Goal: Task Accomplishment & Management: Use online tool/utility

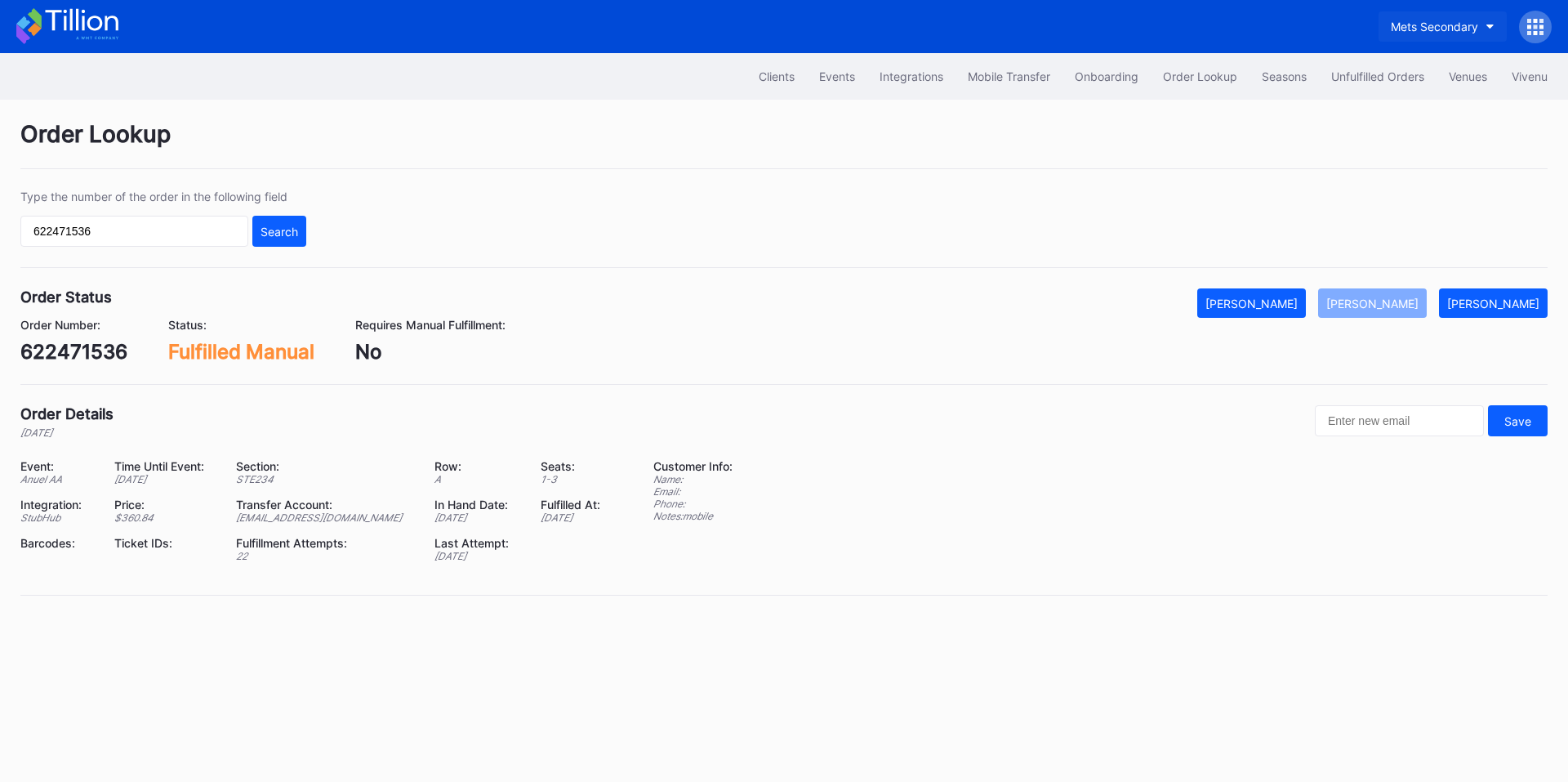
click at [1453, 31] on div "Mets Secondary" at bounding box center [1434, 26] width 88 height 14
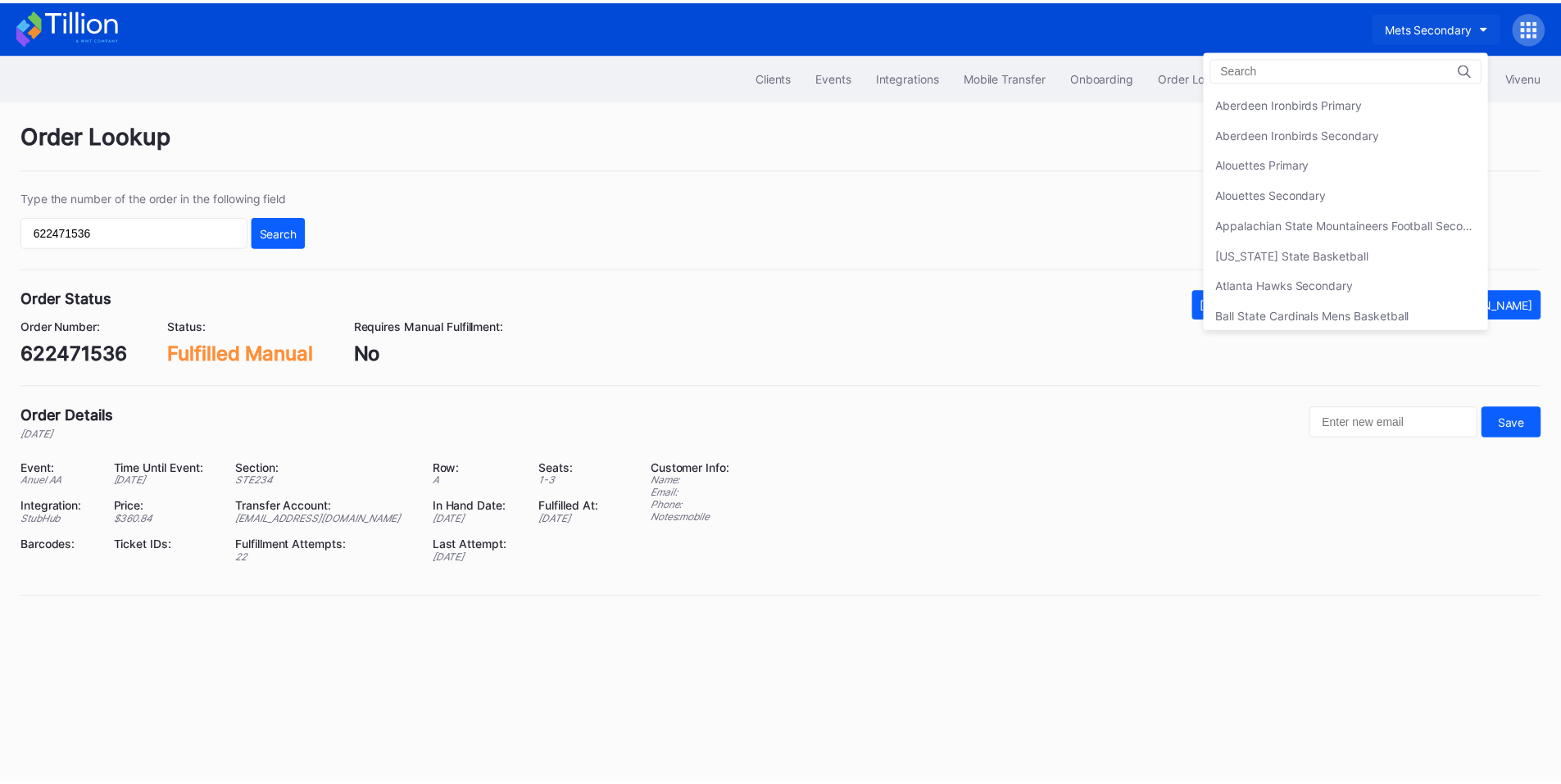
scroll to position [2576, 0]
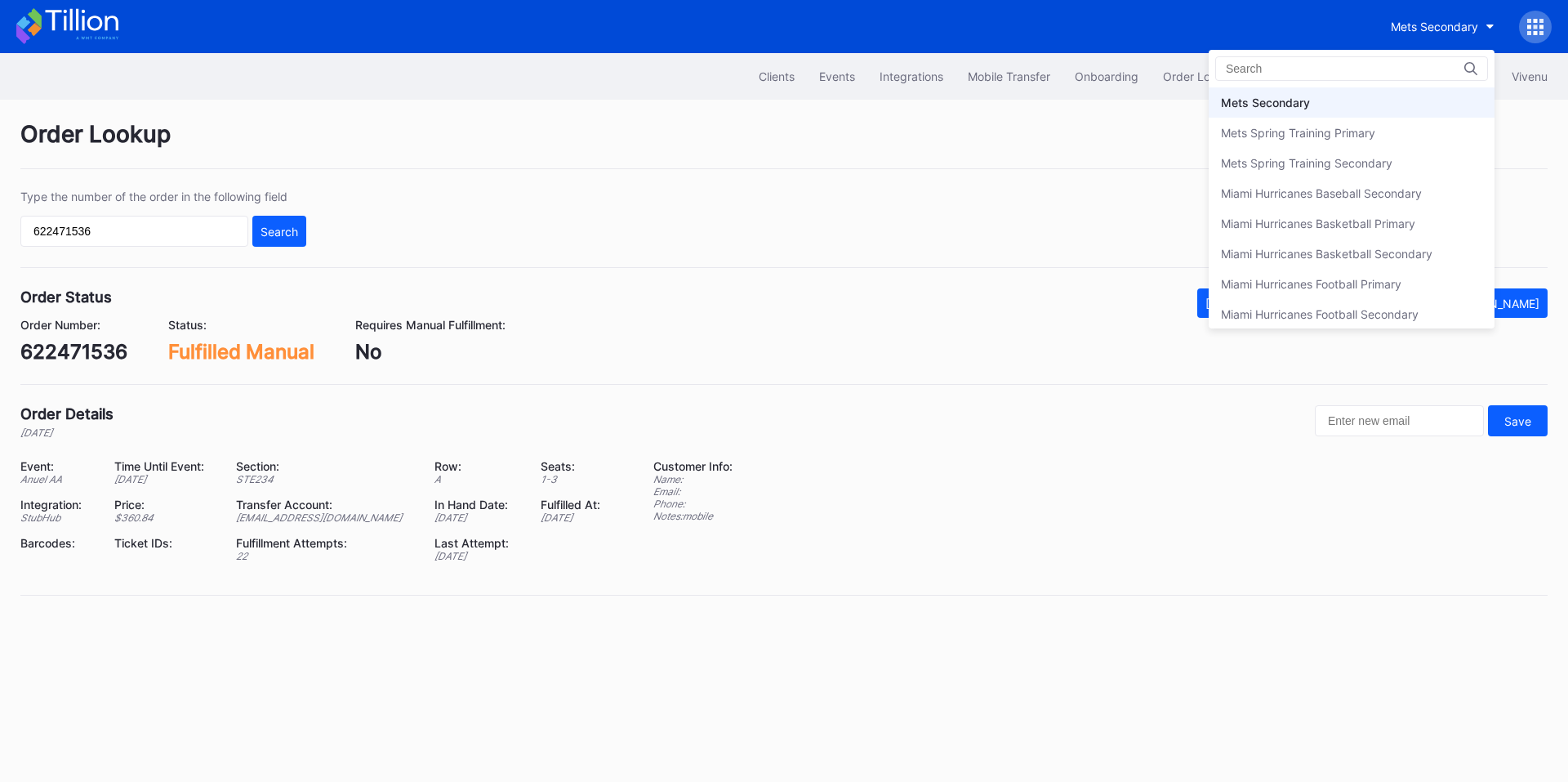
click at [1304, 98] on div "Mets Secondary" at bounding box center [1265, 102] width 89 height 14
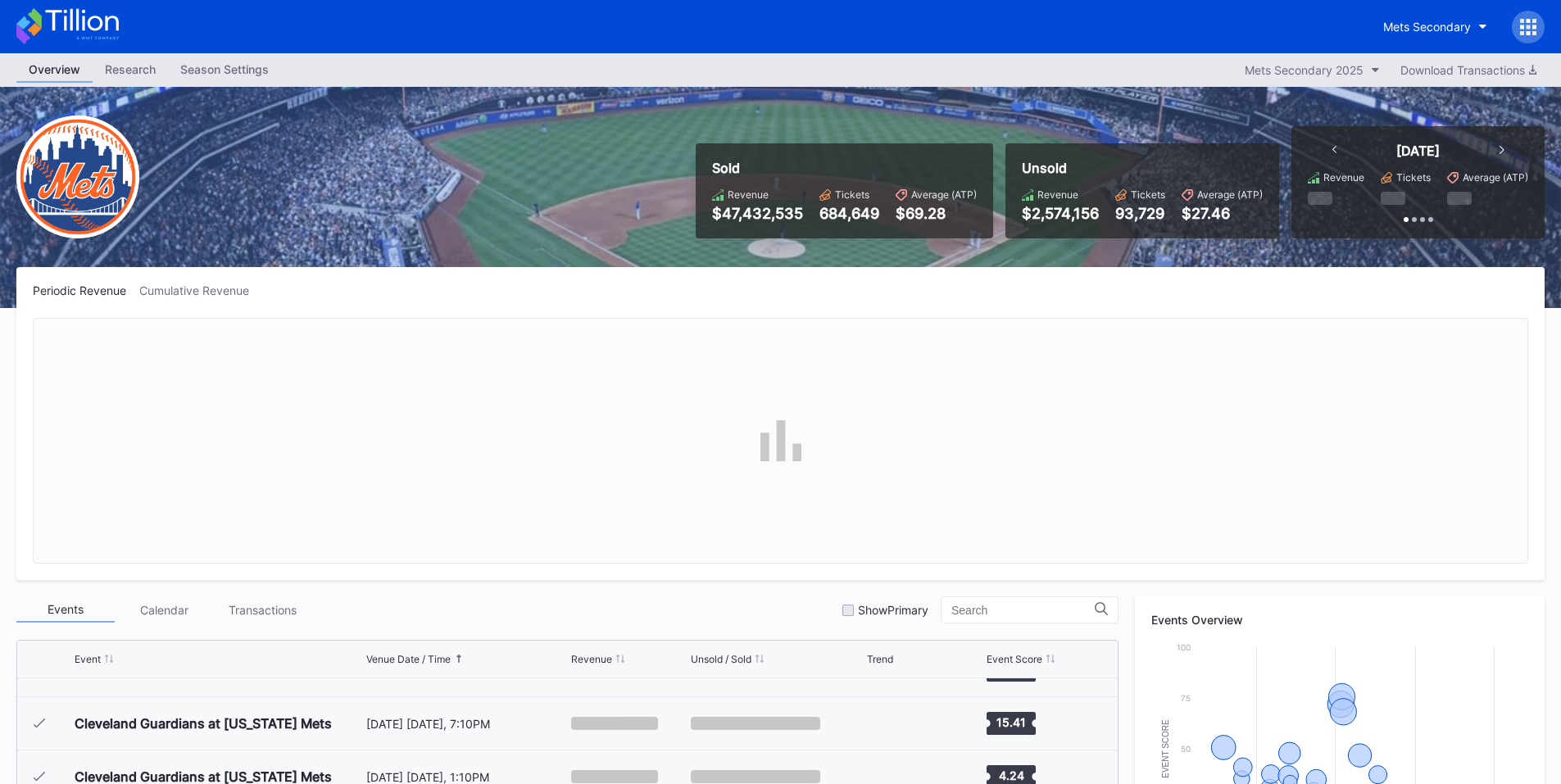
click at [1533, 25] on icon at bounding box center [1534, 26] width 4 height 4
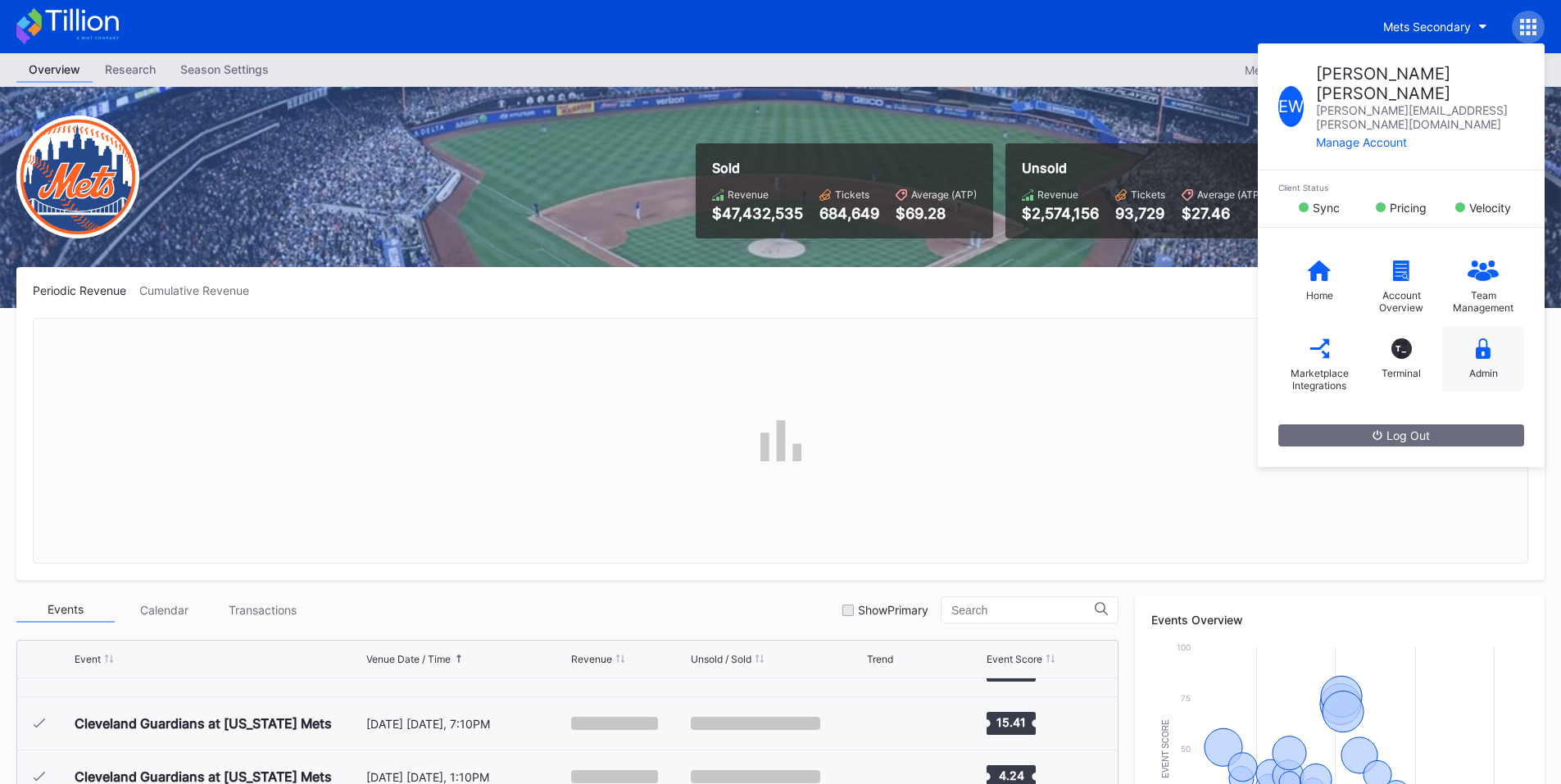
click at [1488, 338] on icon at bounding box center [1483, 348] width 15 height 21
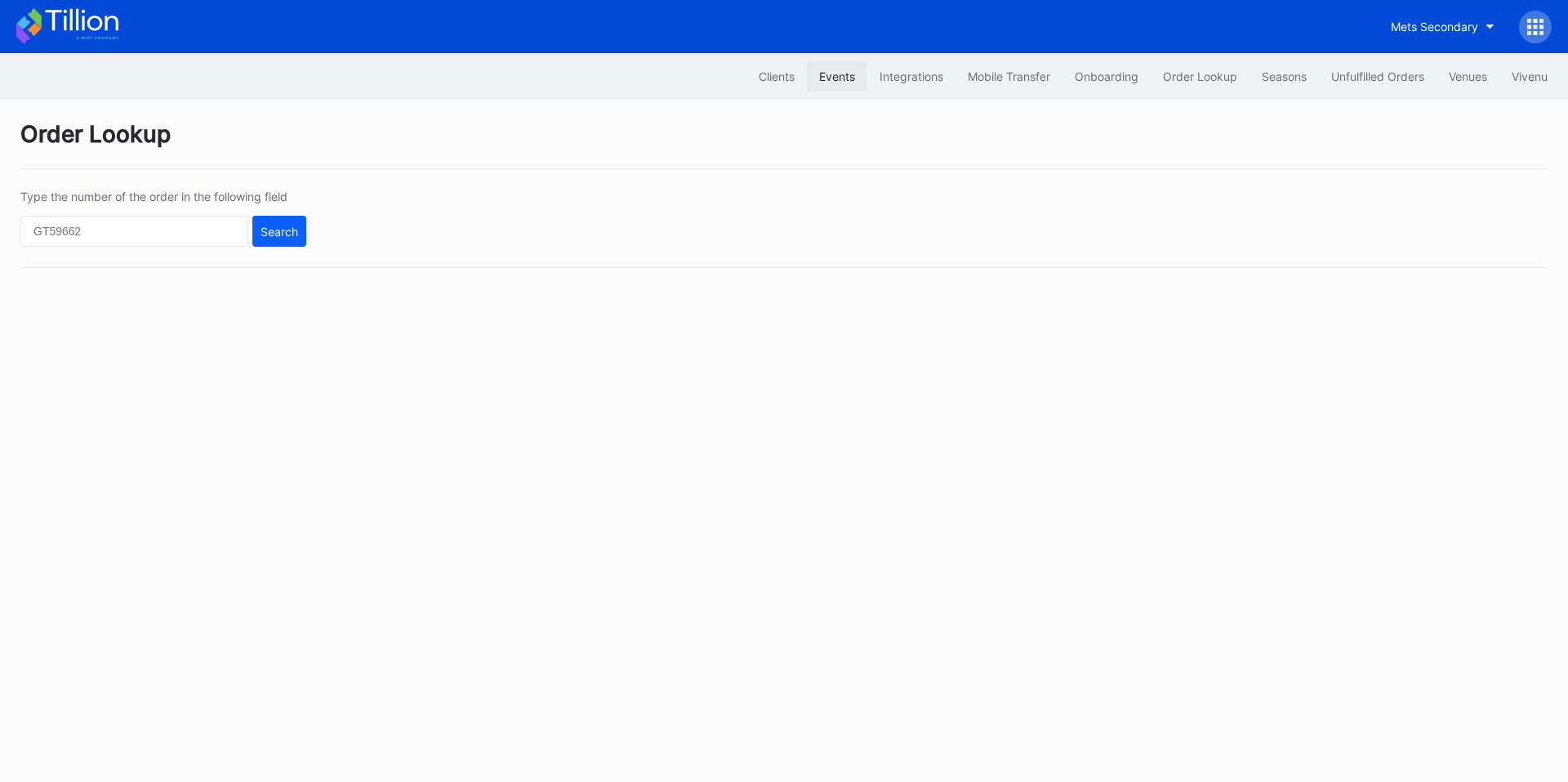
click at [831, 79] on div "Events" at bounding box center [837, 76] width 36 height 14
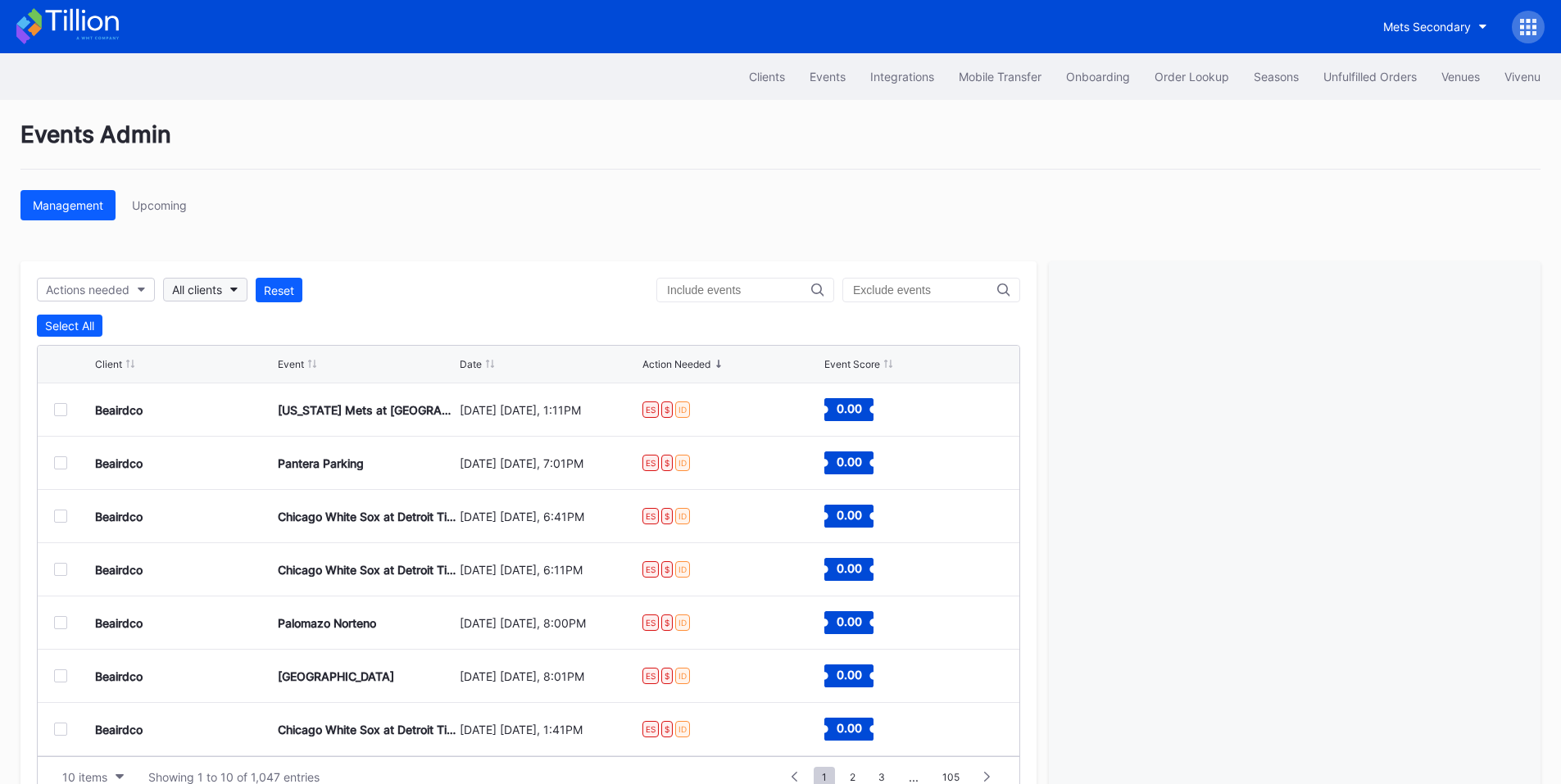
click at [240, 284] on button "All clients" at bounding box center [205, 289] width 85 height 24
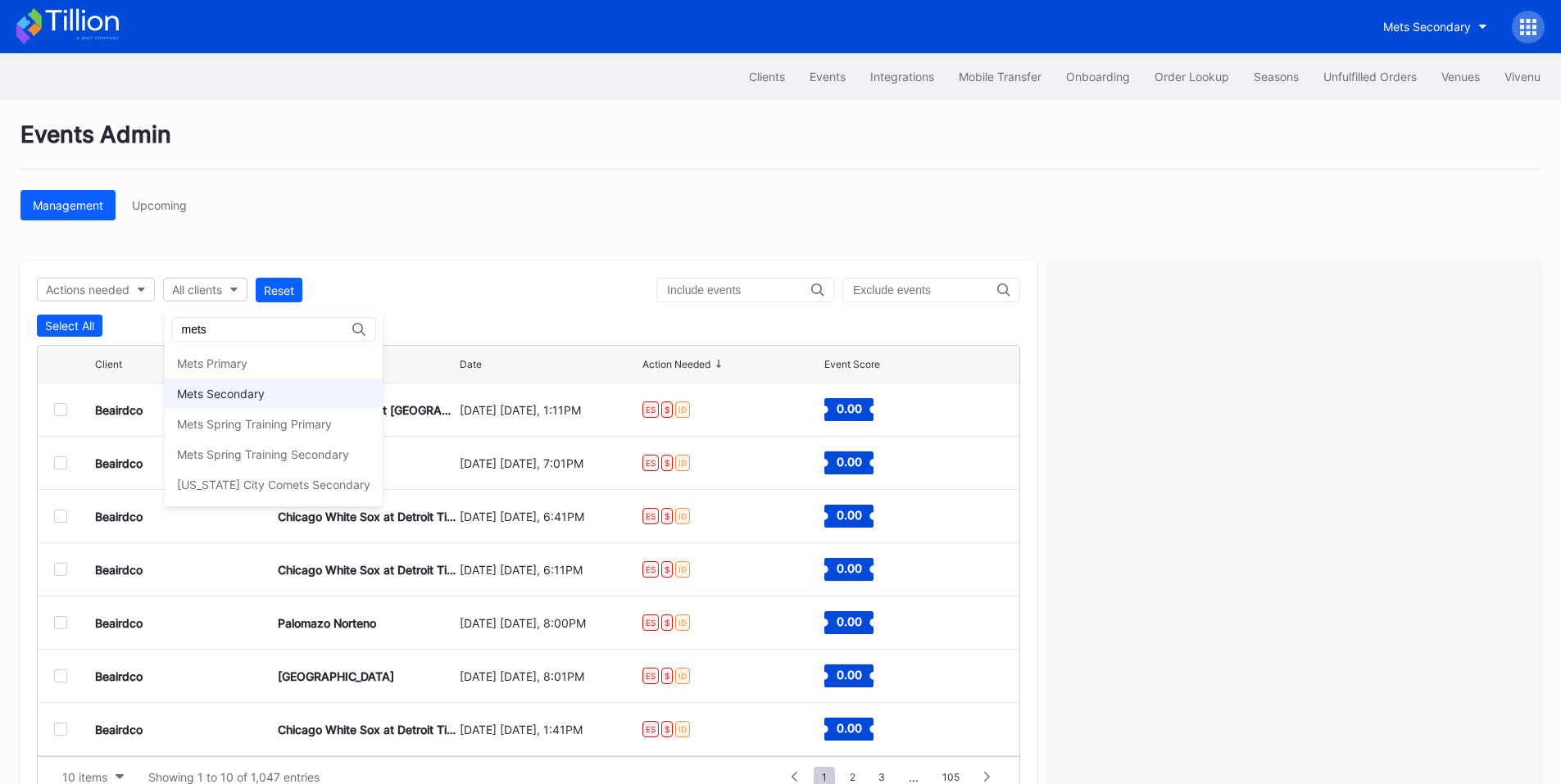
type input "mets"
click at [255, 391] on div "Mets Secondary" at bounding box center [221, 393] width 88 height 14
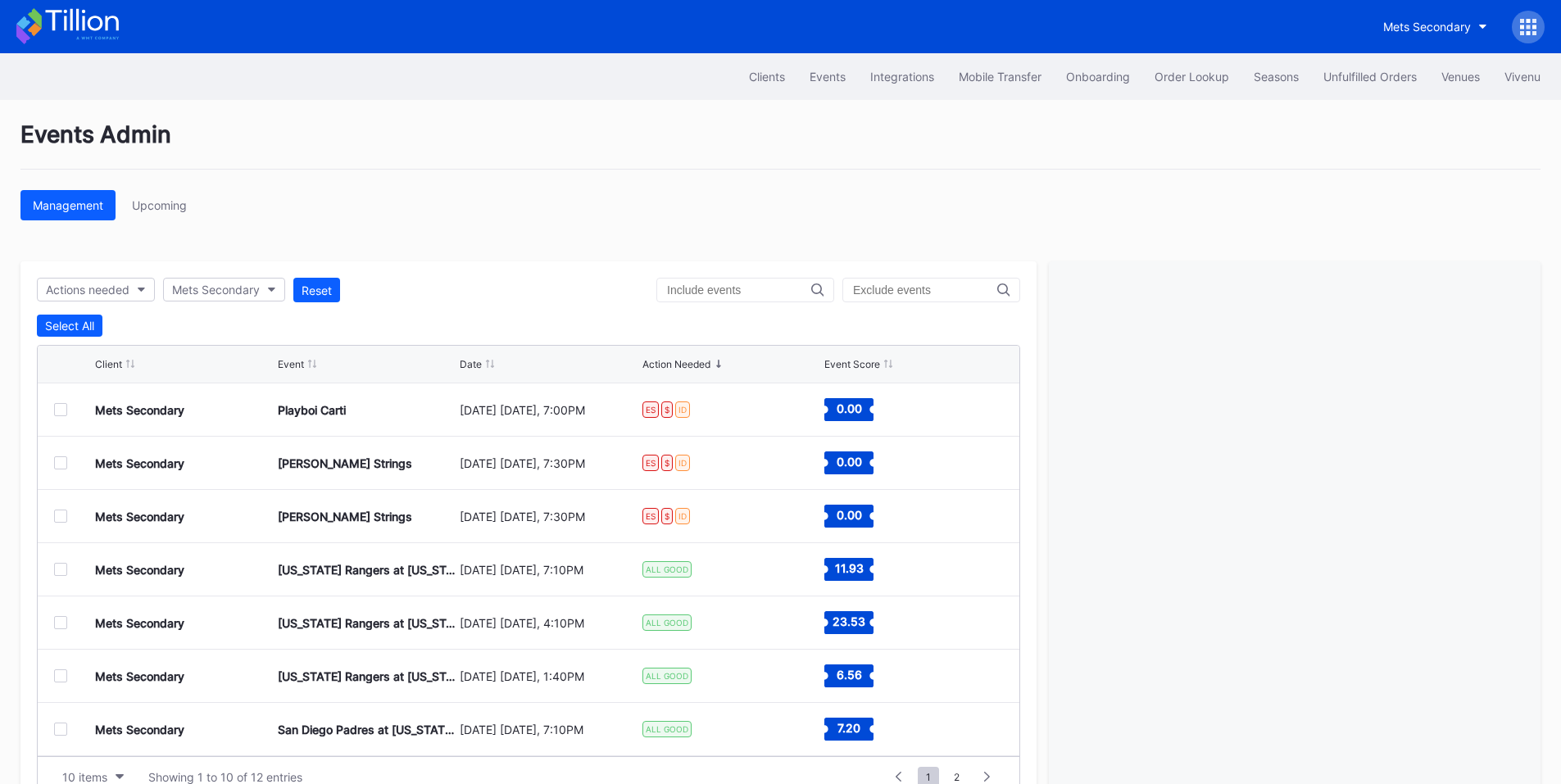
click at [57, 405] on div at bounding box center [61, 410] width 13 height 13
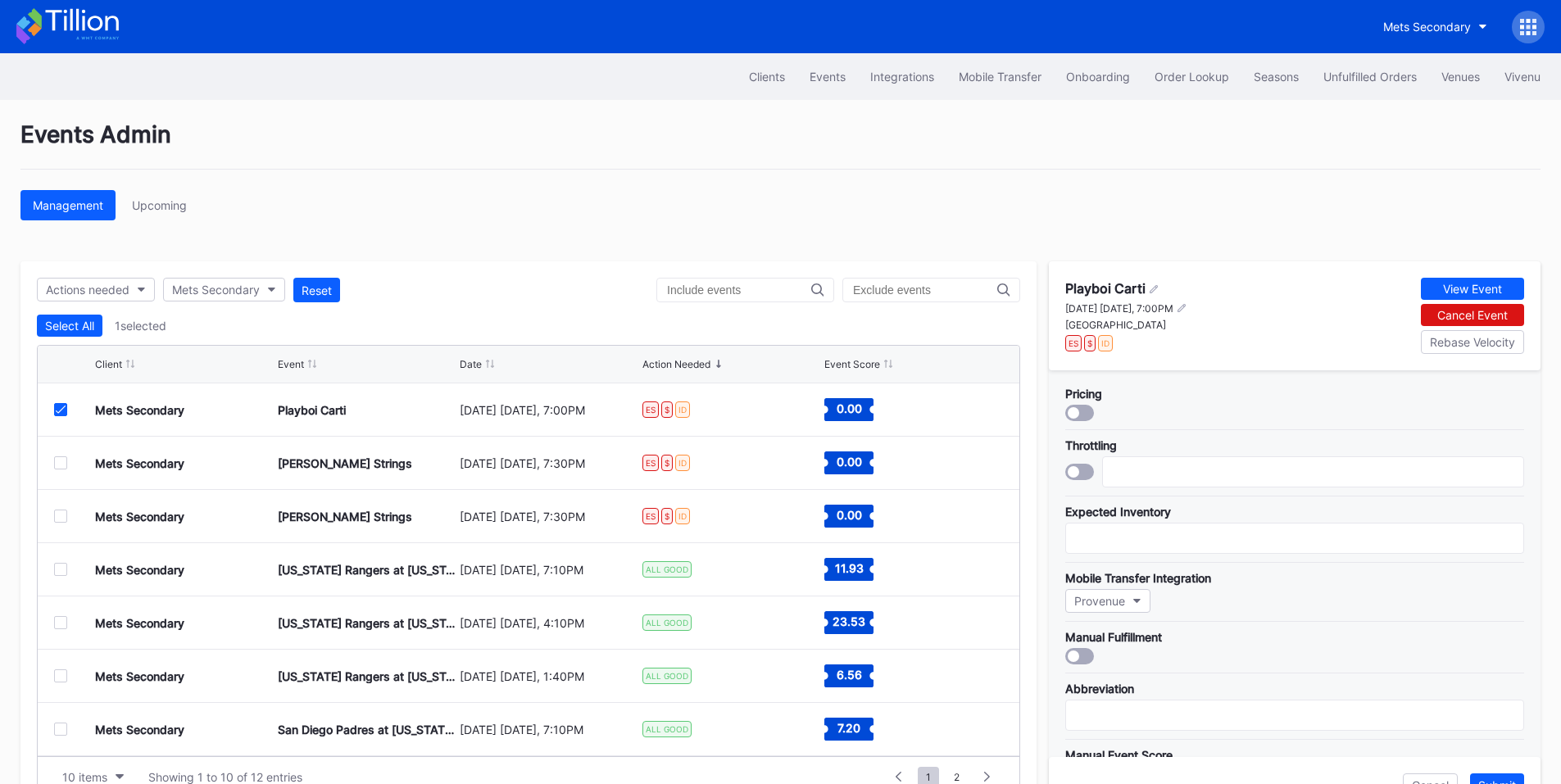
click at [65, 464] on div at bounding box center [61, 463] width 13 height 13
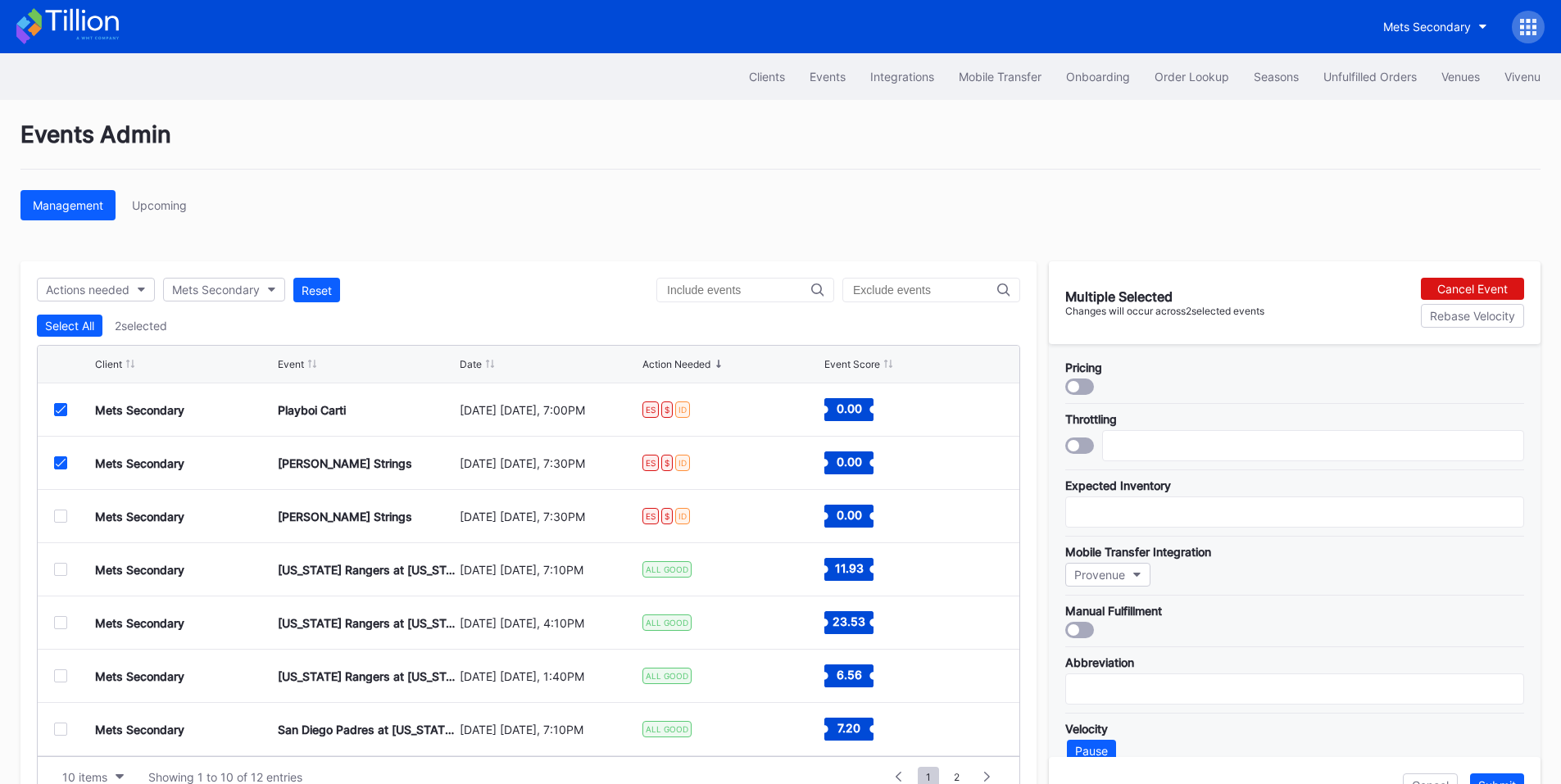
click at [63, 511] on div at bounding box center [61, 516] width 13 height 13
click at [1460, 292] on div "Cancel Event" at bounding box center [1472, 288] width 71 height 14
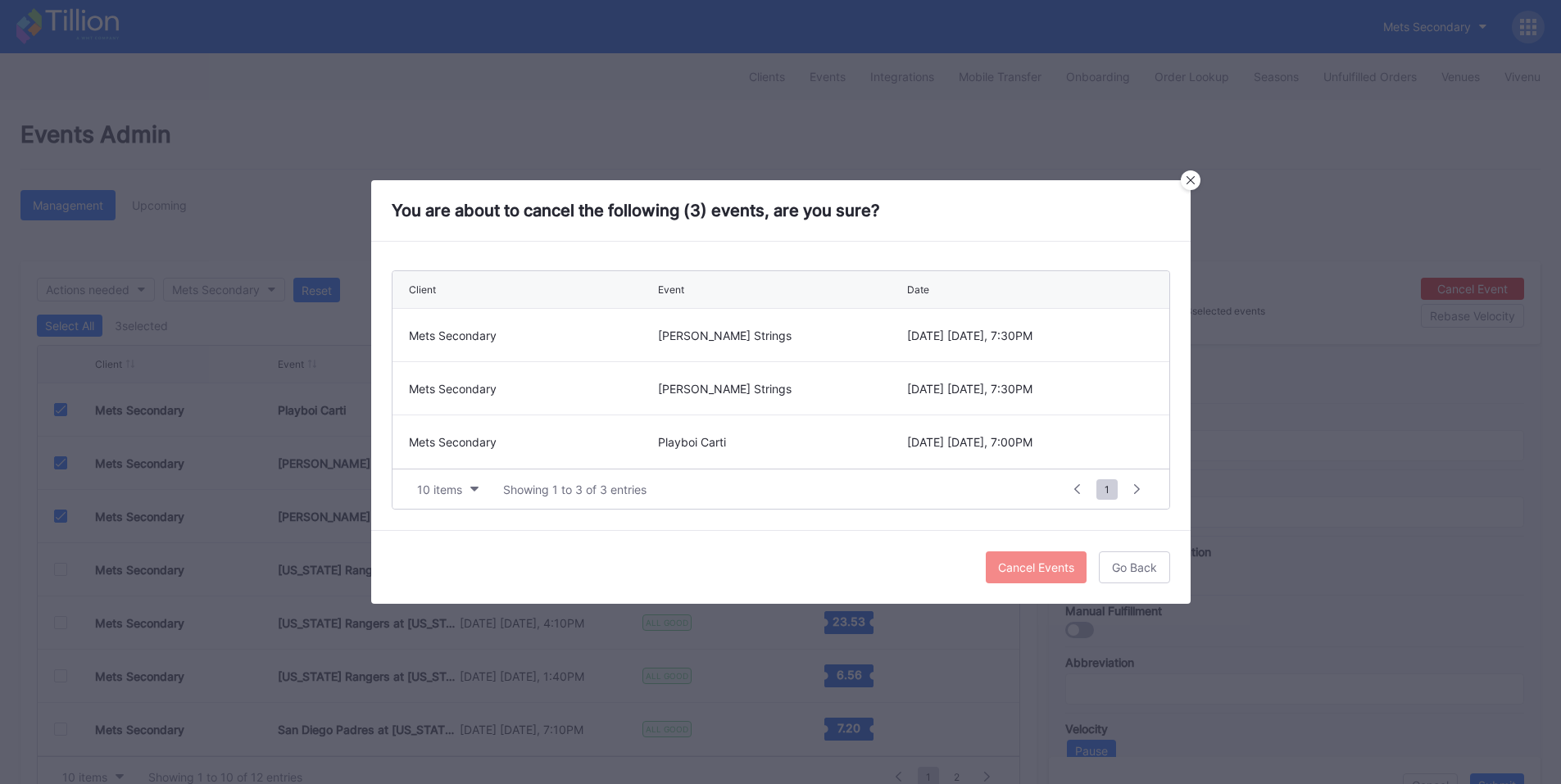
click at [1029, 567] on div "Cancel Events" at bounding box center [1035, 566] width 76 height 14
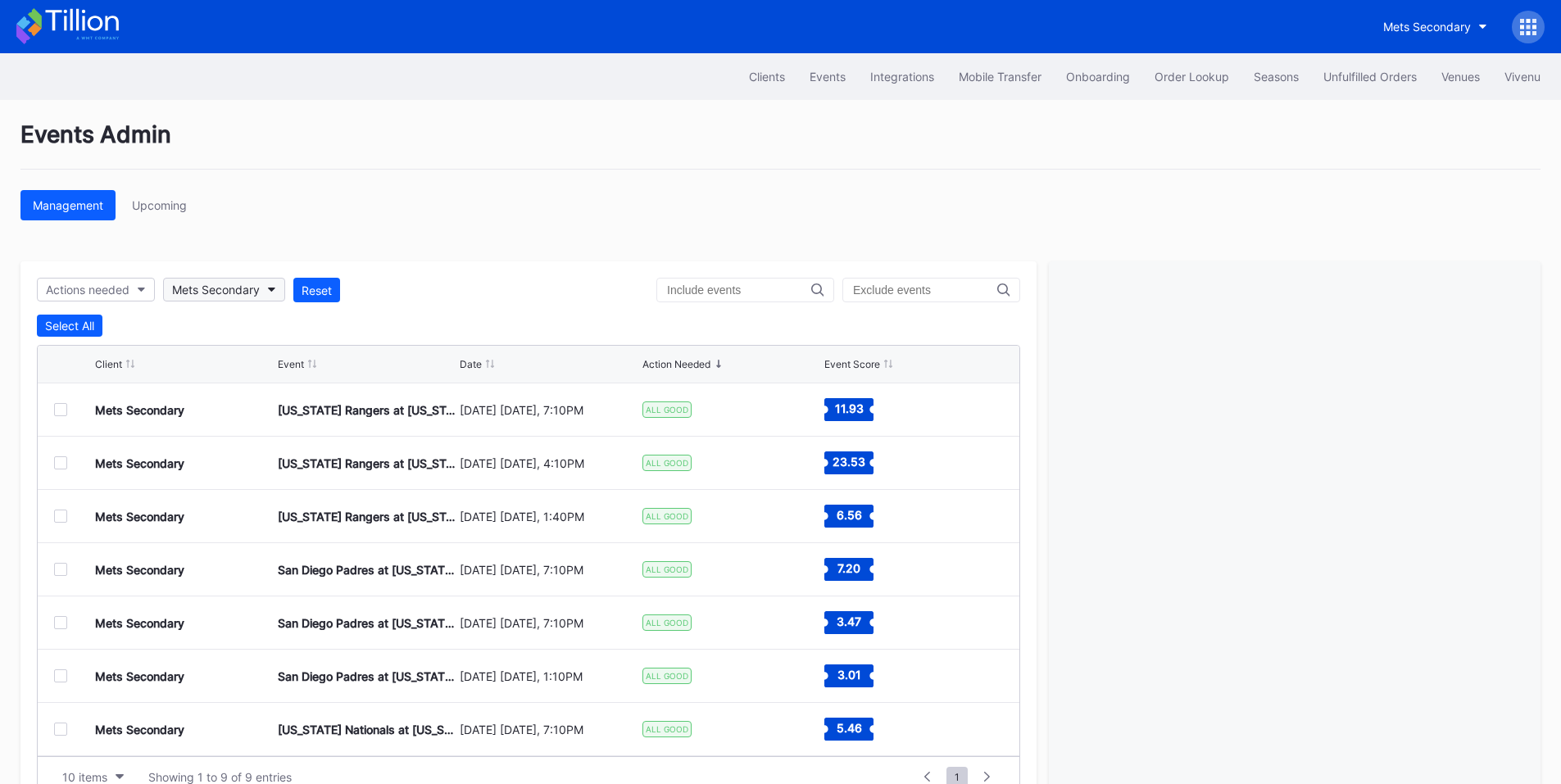
click at [259, 288] on div "Mets Secondary" at bounding box center [216, 289] width 88 height 14
type input "pru"
drag, startPoint x: 246, startPoint y: 356, endPoint x: 276, endPoint y: 347, distance: 31.3
click at [246, 356] on div "[GEOGRAPHIC_DATA]" at bounding box center [235, 363] width 115 height 14
